Goal: Find specific page/section: Find specific page/section

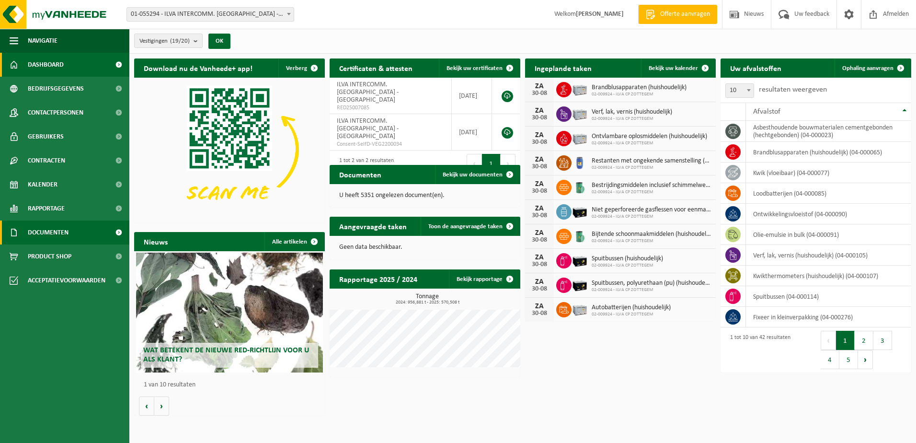
click at [42, 228] on span "Documenten" at bounding box center [48, 232] width 41 height 24
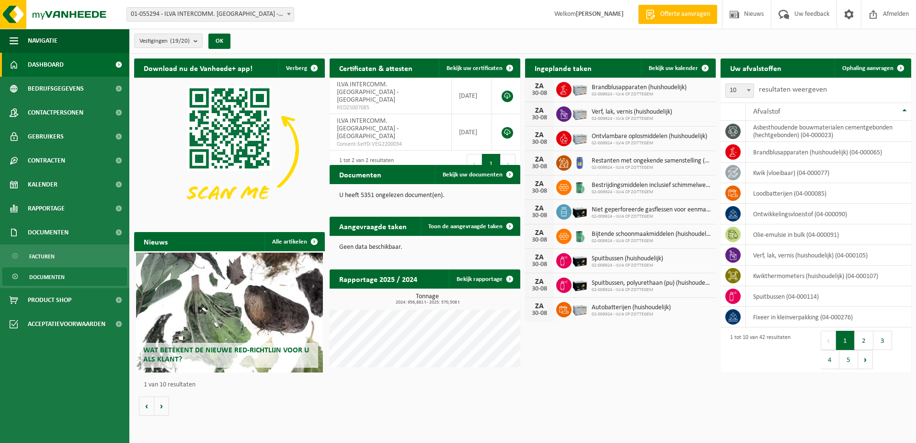
click at [49, 276] on span "Documenten" at bounding box center [46, 277] width 35 height 18
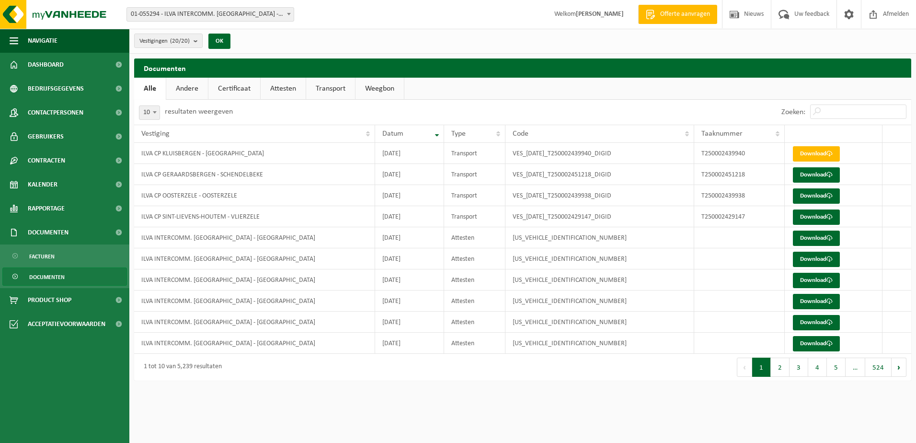
click at [380, 87] on link "Weegbon" at bounding box center [380, 89] width 48 height 22
